Goal: Task Accomplishment & Management: Manage account settings

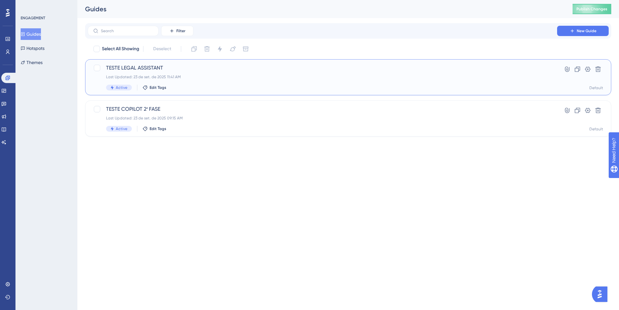
click at [219, 76] on div "Last Updated: 23 de set. de 2025 11:41 AM" at bounding box center [322, 76] width 432 height 5
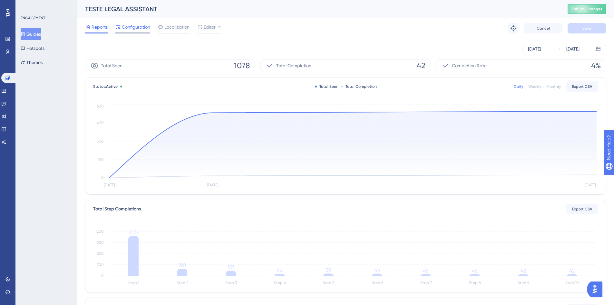
click at [139, 28] on span "Configuration" at bounding box center [136, 27] width 28 height 8
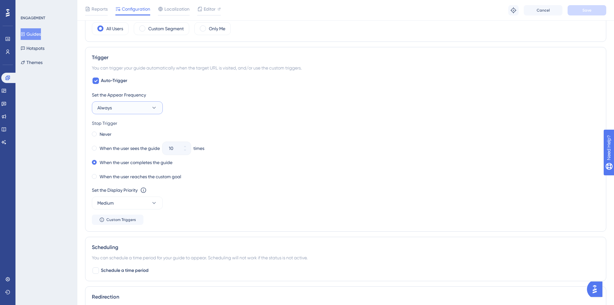
click at [119, 112] on button "Always" at bounding box center [127, 107] width 71 height 13
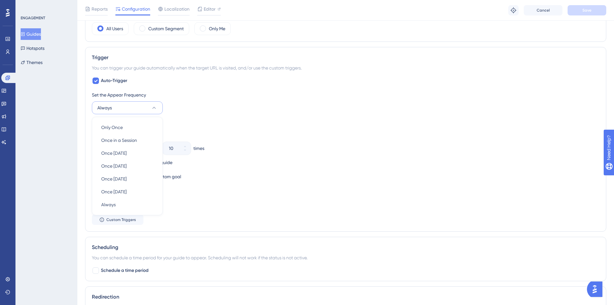
scroll to position [271, 0]
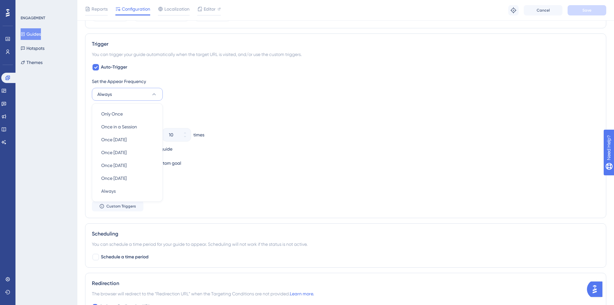
click at [143, 90] on button "Always" at bounding box center [127, 94] width 71 height 13
click at [146, 95] on button "Always" at bounding box center [127, 94] width 71 height 13
click at [157, 98] on button "Always" at bounding box center [127, 94] width 71 height 13
click at [153, 95] on icon at bounding box center [154, 94] width 6 height 6
click at [140, 92] on button "Always" at bounding box center [127, 94] width 71 height 13
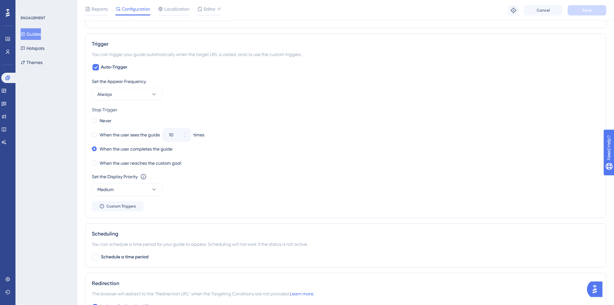
scroll to position [175, 0]
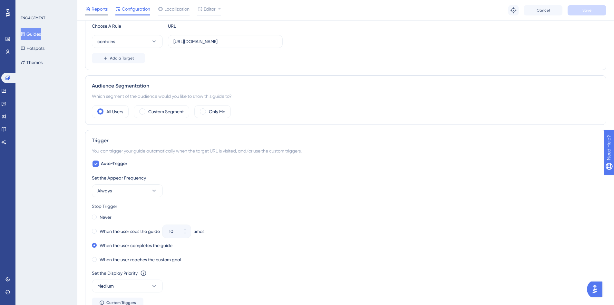
click at [106, 9] on span "Reports" at bounding box center [100, 9] width 16 height 8
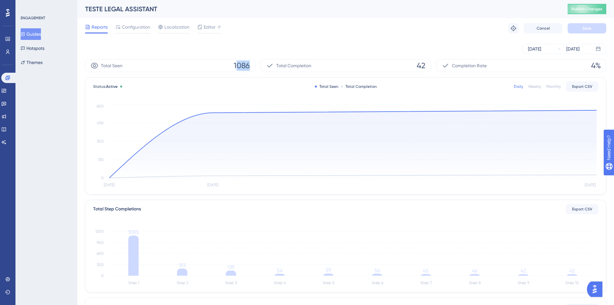
drag, startPoint x: 235, startPoint y: 69, endPoint x: 257, endPoint y: 67, distance: 22.3
click at [257, 67] on div "Total Seen 1086 Total Completion 42 Completion Rate 4%" at bounding box center [345, 65] width 521 height 13
click at [420, 67] on span "42" at bounding box center [421, 66] width 9 height 10
drag, startPoint x: 418, startPoint y: 68, endPoint x: 424, endPoint y: 67, distance: 6.5
click at [428, 67] on div "Total Completion 42" at bounding box center [345, 65] width 170 height 13
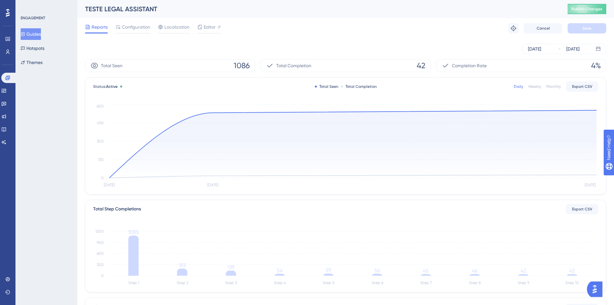
click at [193, 73] on div "Total Seen 1086 Total Completion 42 Completion Rate 4% Status: Active Total See…" at bounding box center [345, 245] width 521 height 372
drag, startPoint x: 218, startPoint y: 67, endPoint x: 265, endPoint y: 63, distance: 47.5
click at [265, 63] on div "Total Seen 1086 Total Completion 42 Completion Rate 4%" at bounding box center [345, 65] width 521 height 13
click at [418, 63] on span "42" at bounding box center [421, 66] width 9 height 10
drag, startPoint x: 414, startPoint y: 63, endPoint x: 437, endPoint y: 63, distance: 23.2
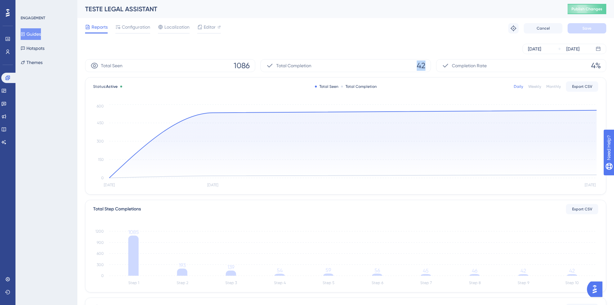
click at [437, 63] on div "Total Seen 1086 Total Completion 42 Completion Rate 4%" at bounding box center [345, 65] width 521 height 13
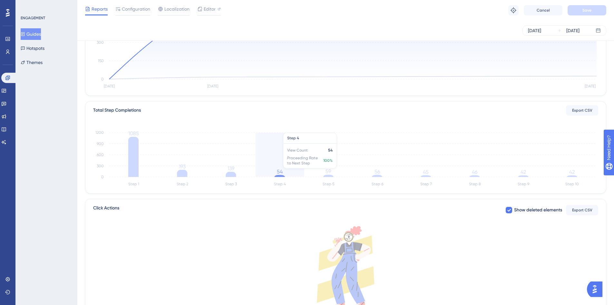
scroll to position [97, 0]
click at [206, 11] on span "Editor" at bounding box center [210, 9] width 12 height 8
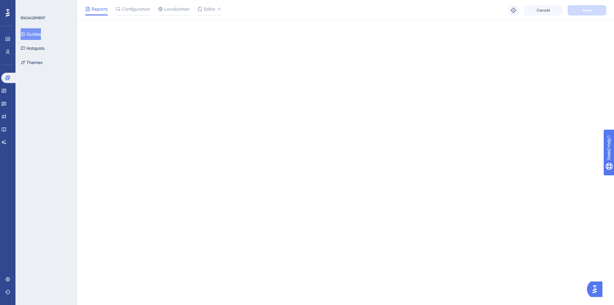
scroll to position [0, 0]
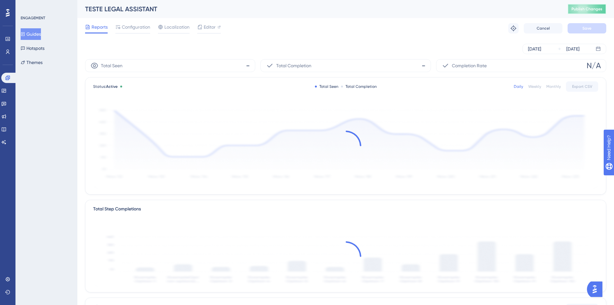
click at [595, 6] on button "Publish Changes" at bounding box center [586, 9] width 39 height 10
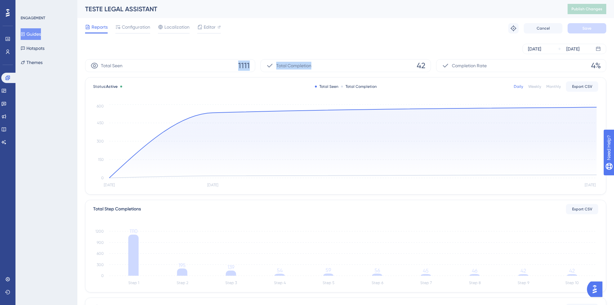
drag, startPoint x: 233, startPoint y: 64, endPoint x: 357, endPoint y: 62, distance: 123.8
click at [357, 62] on div "Total Seen 1111 Total Completion 42 Completion Rate 4%" at bounding box center [345, 65] width 521 height 13
click at [419, 66] on span "42" at bounding box center [421, 66] width 9 height 10
click at [421, 63] on span "42" at bounding box center [421, 66] width 9 height 10
